Goal: Check status: Check status

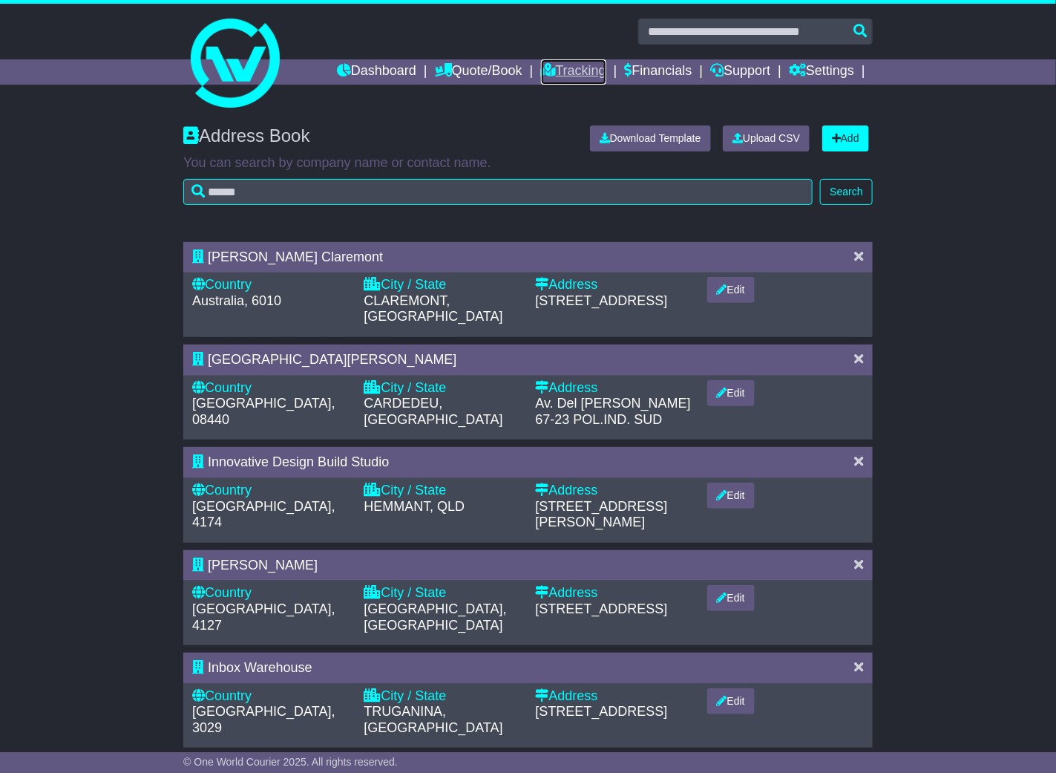
click at [560, 70] on link "Tracking" at bounding box center [573, 71] width 65 height 25
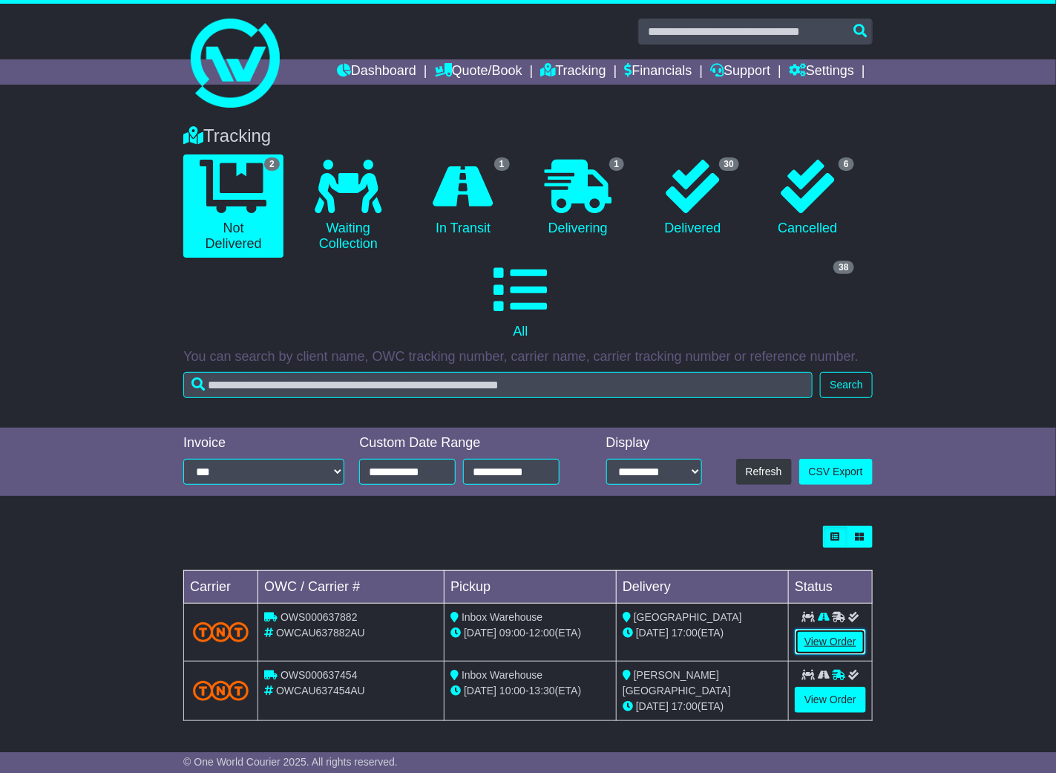
click at [831, 629] on link "View Order" at bounding box center [830, 642] width 71 height 26
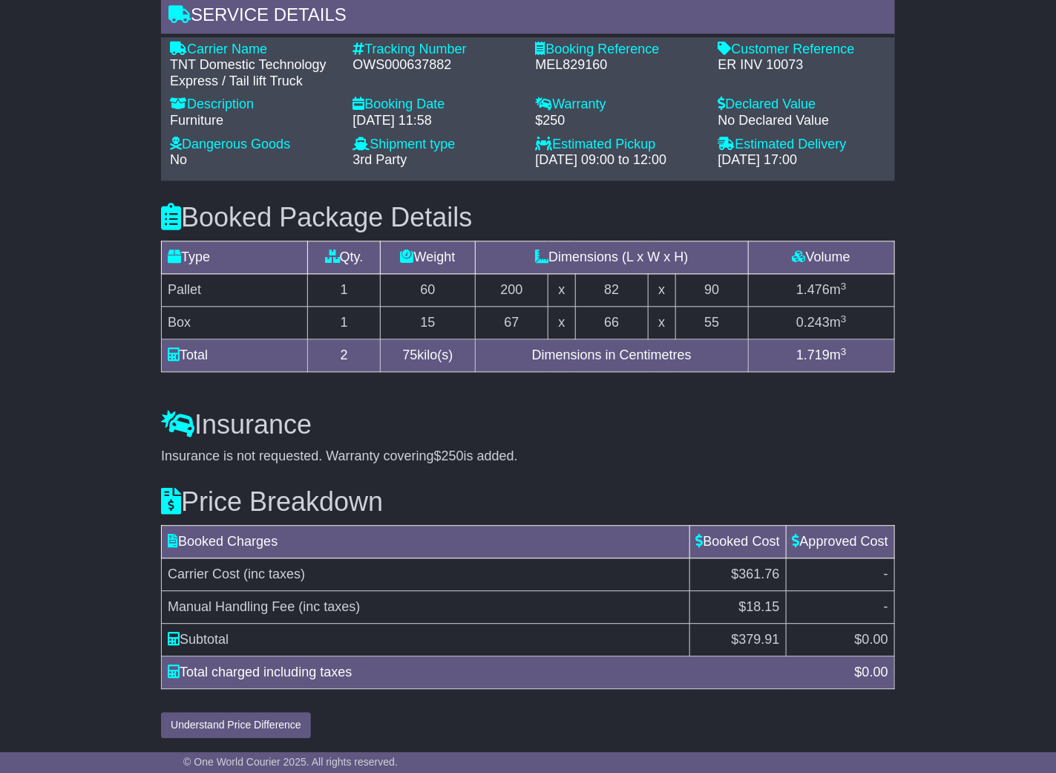
scroll to position [1069, 0]
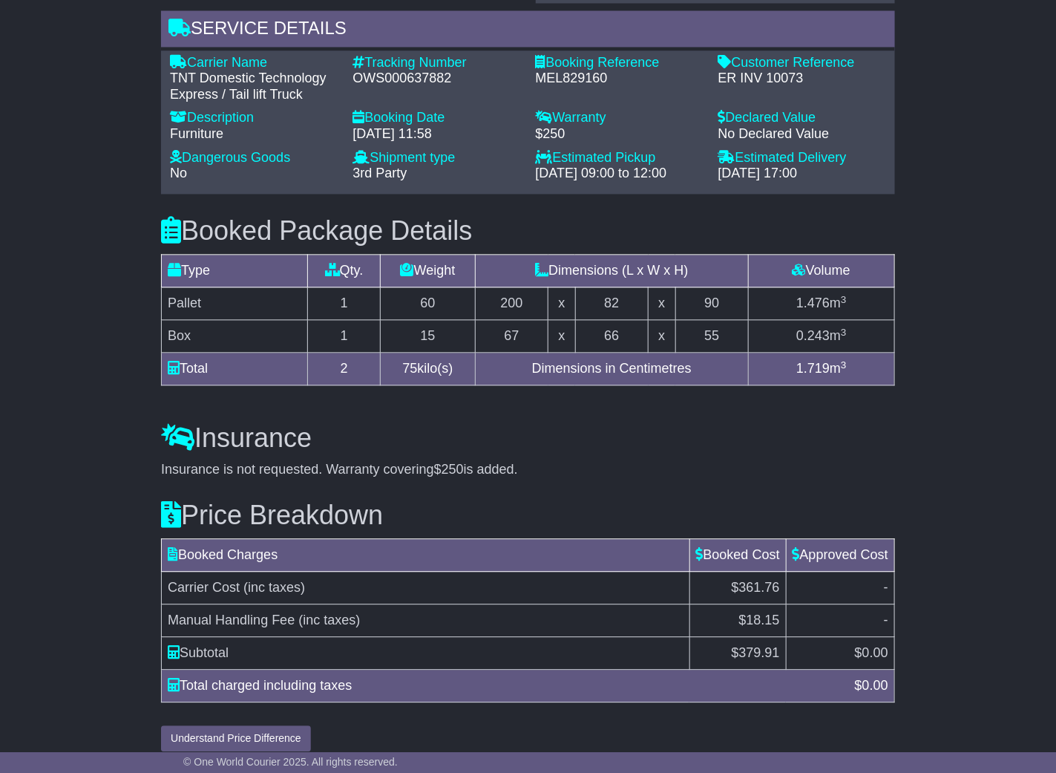
click at [384, 71] on div "OWS000637882" at bounding box center [437, 79] width 168 height 16
copy div "OWS000637882"
